Goal: Task Accomplishment & Management: Manage account settings

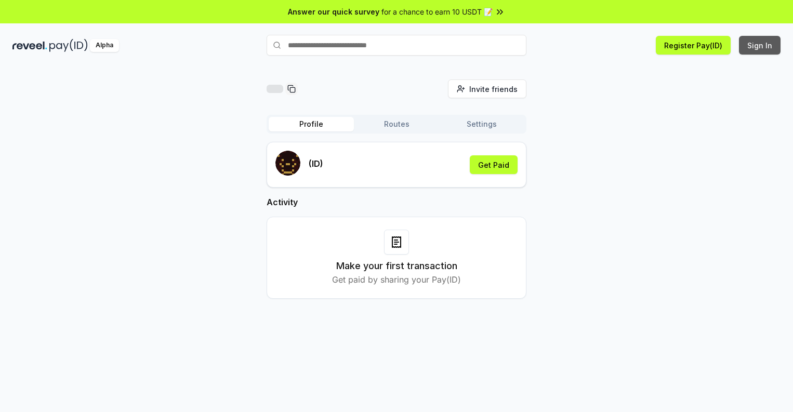
click at [760, 45] on button "Sign In" at bounding box center [760, 45] width 42 height 19
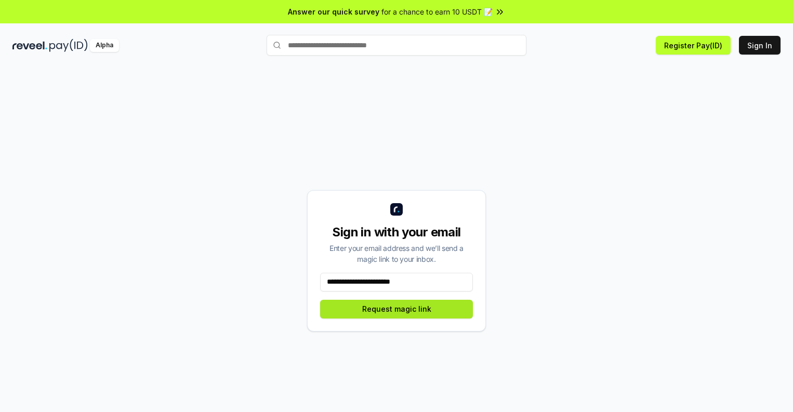
type input "**********"
click at [396, 309] on button "Request magic link" at bounding box center [396, 309] width 153 height 19
